Goal: Task Accomplishment & Management: Complete application form

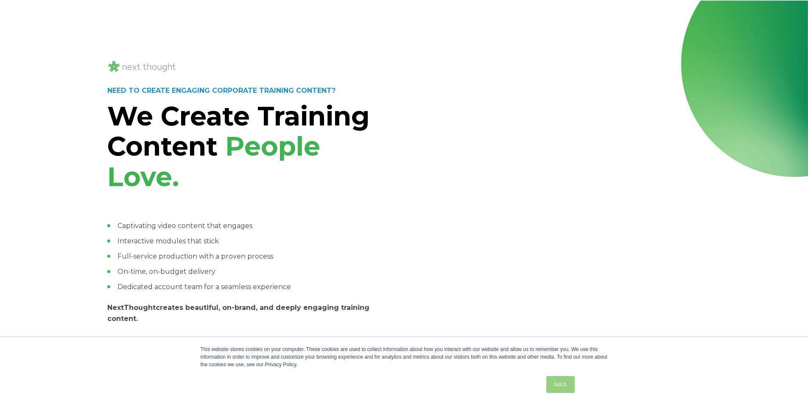
click at [558, 385] on link "Got it." at bounding box center [560, 384] width 28 height 17
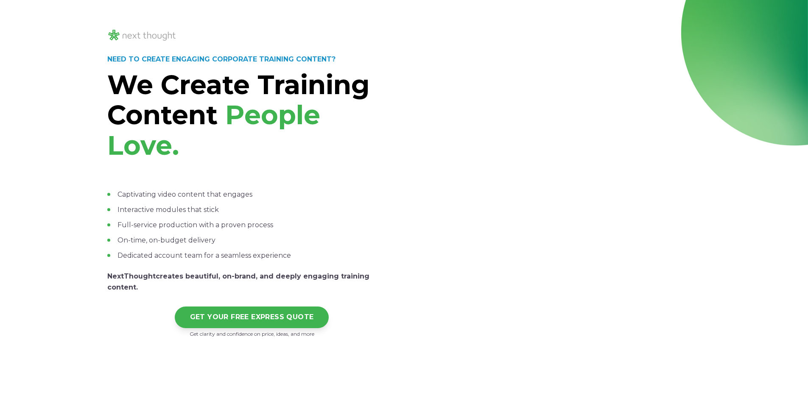
scroll to position [85, 0]
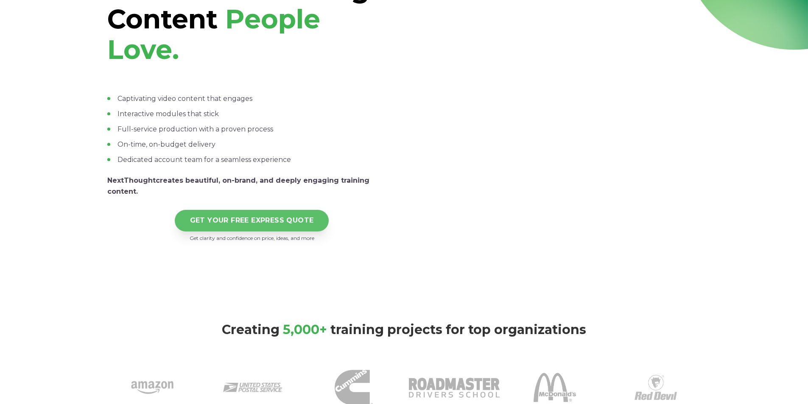
click at [257, 210] on link "GET YOUR FREE EXPRESS QUOTE" at bounding box center [252, 221] width 154 height 22
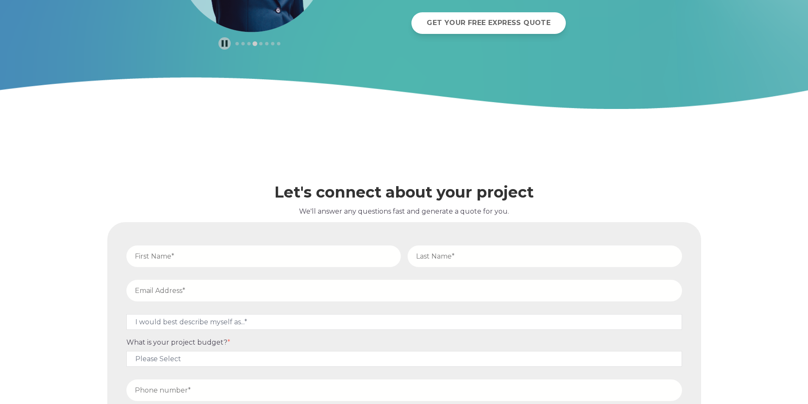
scroll to position [3619, 0]
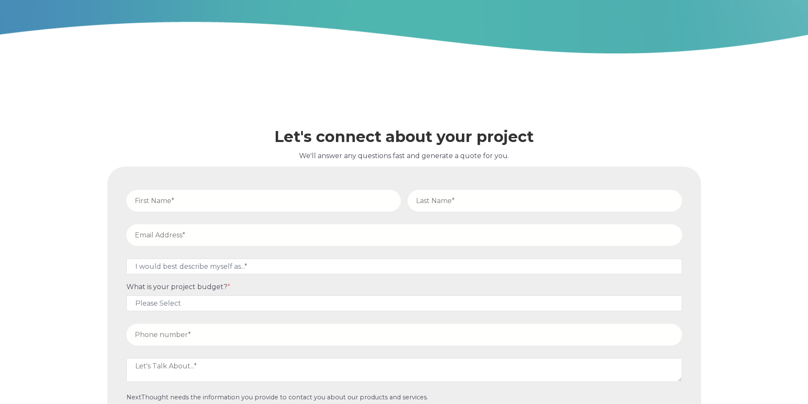
click at [239, 190] on input "text" at bounding box center [263, 201] width 274 height 22
type input "Megan"
type input "Dew"
click at [184, 229] on input "email" at bounding box center [404, 235] width 556 height 22
type input "megan.dew@intusurg.com"
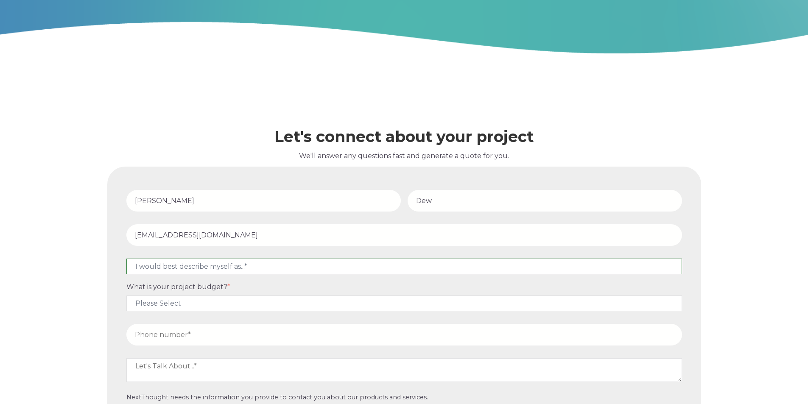
click at [215, 259] on select "I would best describe myself as...* Other I am an executive or owner of a compa…" at bounding box center [404, 267] width 556 height 16
select select "persona_10"
click at [126, 259] on select "I would best describe myself as...* Other I am an executive or owner of a compa…" at bounding box center [404, 267] width 556 height 16
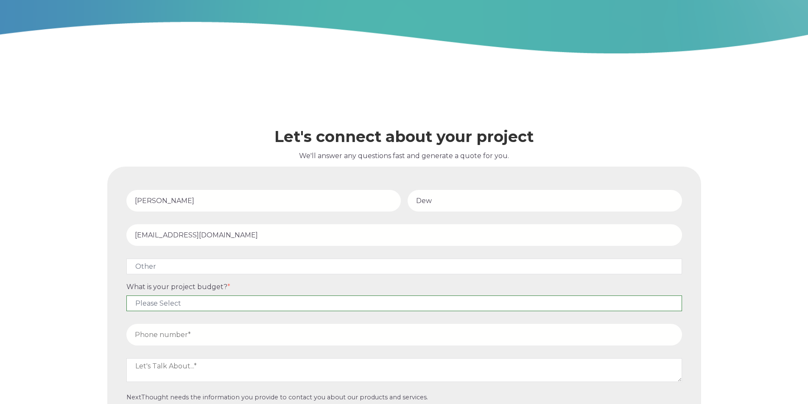
click at [181, 296] on select "Please Select $5,000 - $15,000 $15,000 - $25,000 $25,000 - $50,000 $50,000+" at bounding box center [404, 304] width 556 height 16
select select "$5,000 - $15,000"
click at [126, 296] on select "Please Select $5,000 - $15,000 $15,000 - $25,000 $25,000 - $50,000 $50,000+" at bounding box center [404, 304] width 556 height 16
click at [61, 309] on div "Let's connect about your project We'll answer any questions fast and generate a…" at bounding box center [404, 279] width 808 height 453
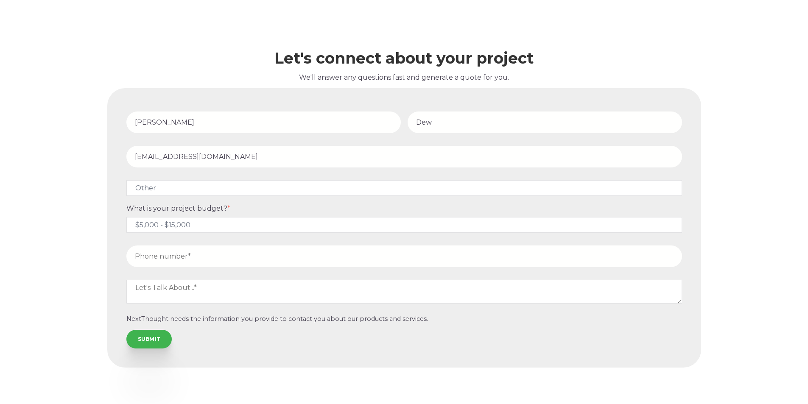
scroll to position [3703, 0]
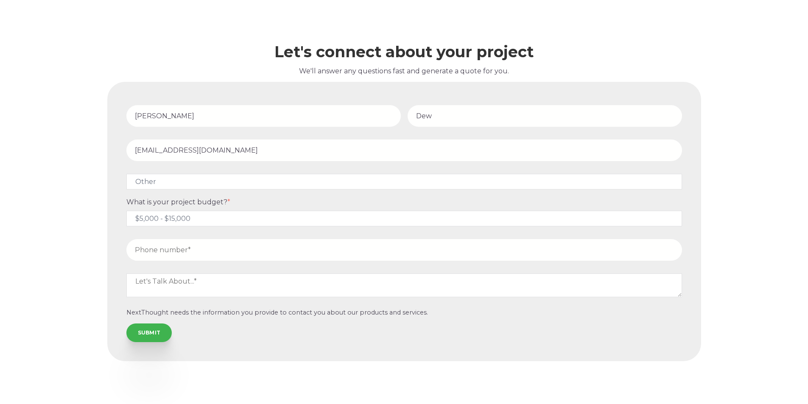
click at [173, 239] on input "tel" at bounding box center [404, 250] width 556 height 22
type input "843-453-7625"
click at [156, 274] on textarea at bounding box center [404, 286] width 556 height 24
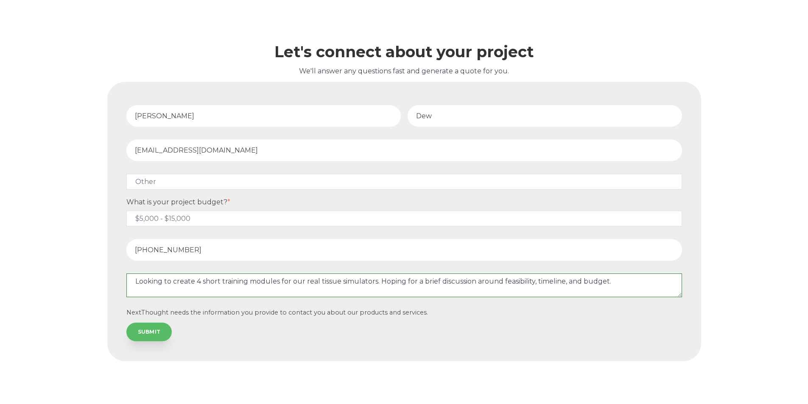
type textarea "Looking to create 4 short training modules for our real tissue simulators. Hopi…"
click at [152, 323] on input "SUBMIT" at bounding box center [149, 332] width 46 height 19
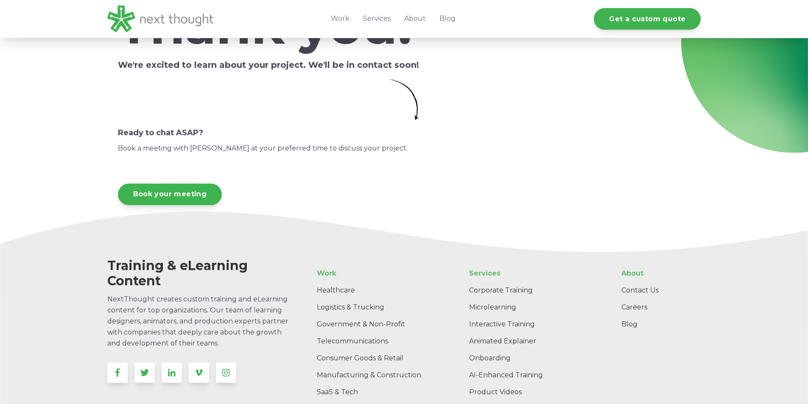
scroll to position [187, 0]
